Goal: Obtain resource: Download file/media

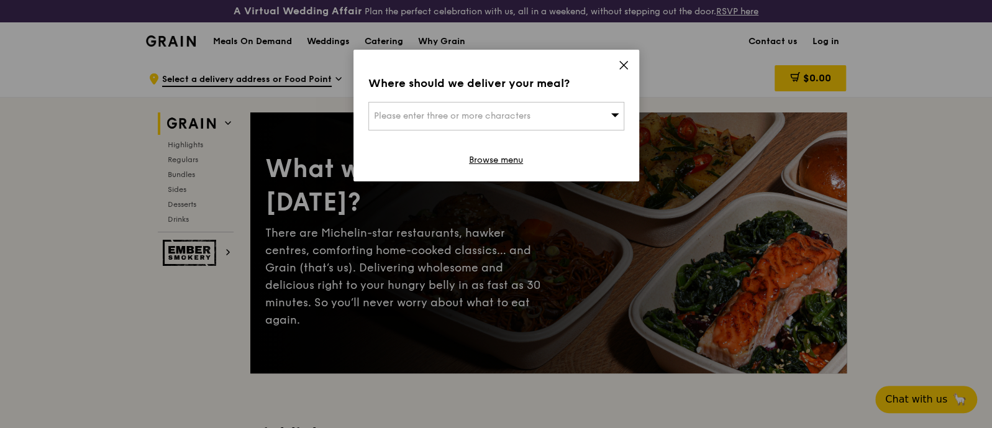
click at [615, 61] on div "Where should we deliver your meal? Please enter three or more characters Browse…" at bounding box center [496, 116] width 286 height 132
click at [621, 65] on icon at bounding box center [623, 65] width 11 height 11
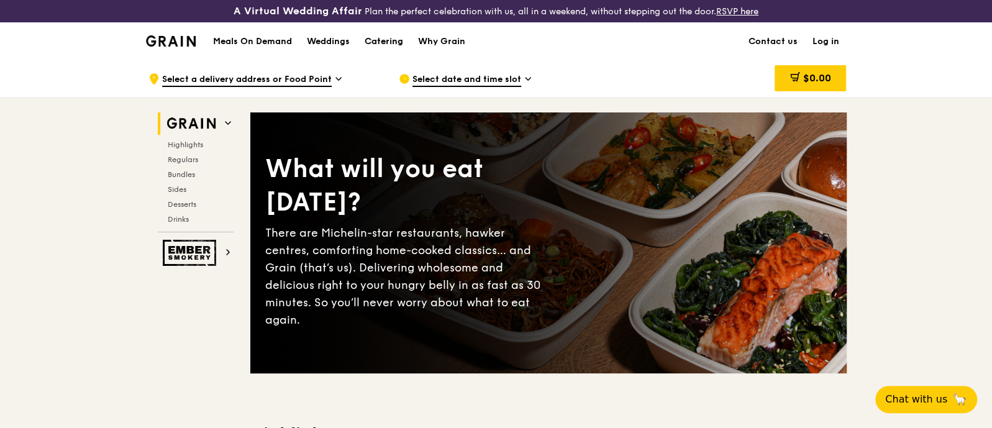
click at [397, 39] on div "Catering" at bounding box center [384, 41] width 39 height 37
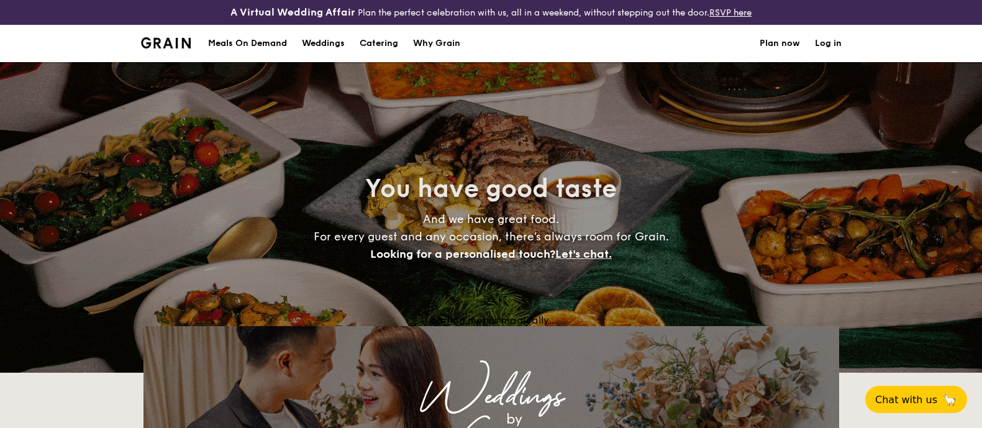
select select
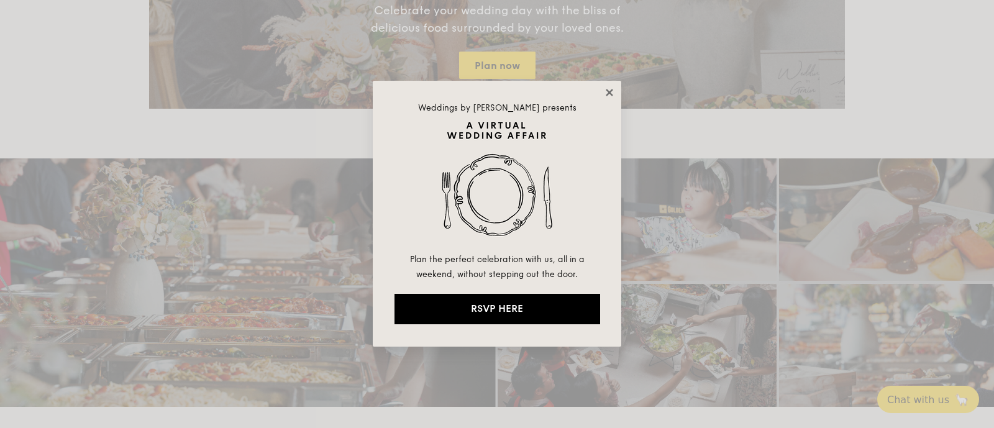
click at [612, 93] on icon at bounding box center [609, 92] width 11 height 11
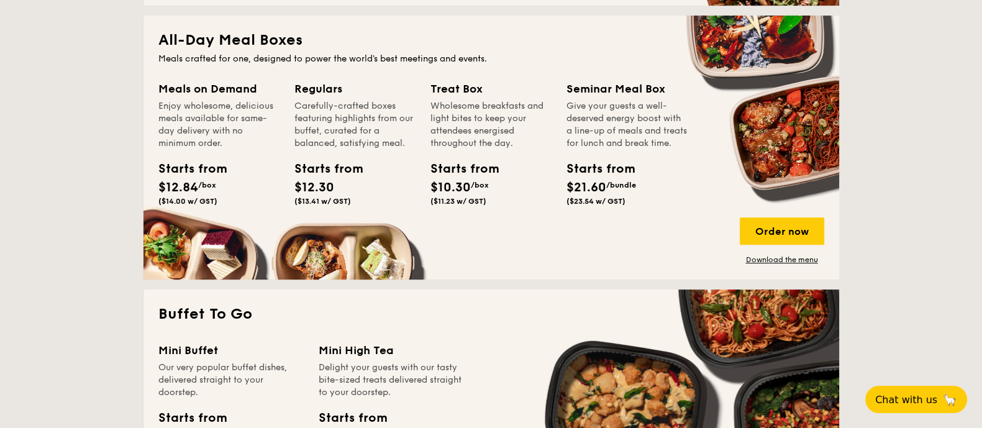
scroll to position [540, 0]
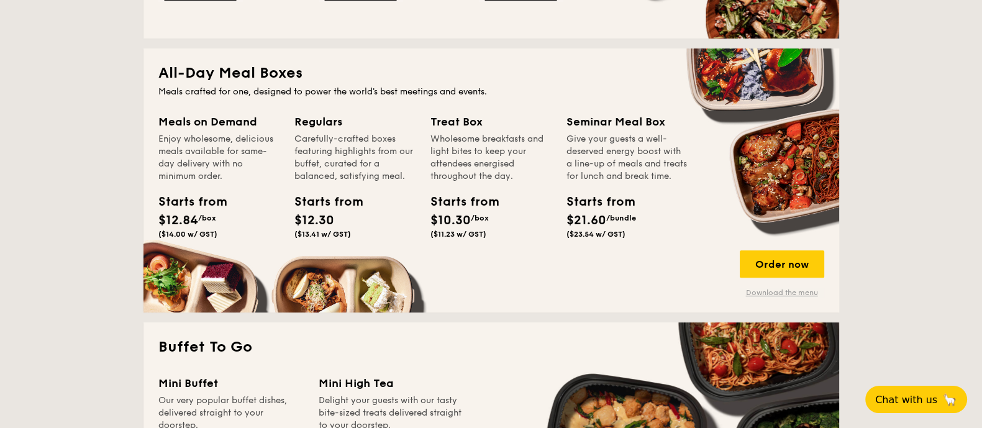
click at [768, 292] on link "Download the menu" at bounding box center [782, 293] width 84 height 10
